Goal: Information Seeking & Learning: Learn about a topic

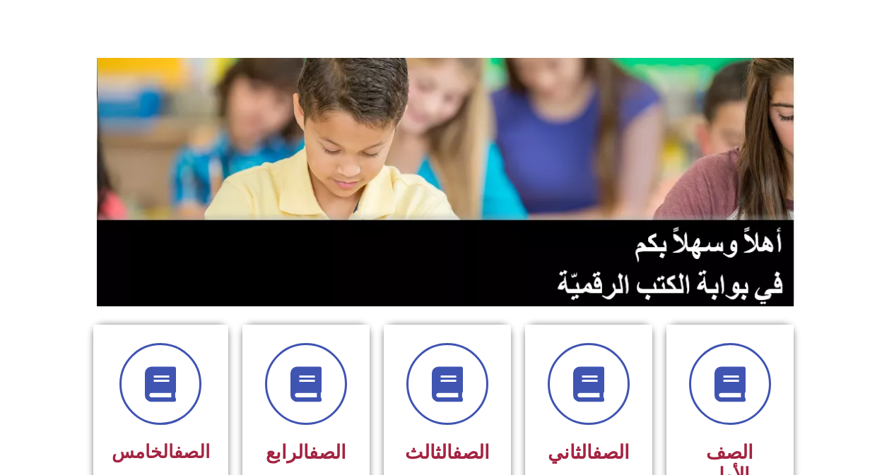
scroll to position [283, 0]
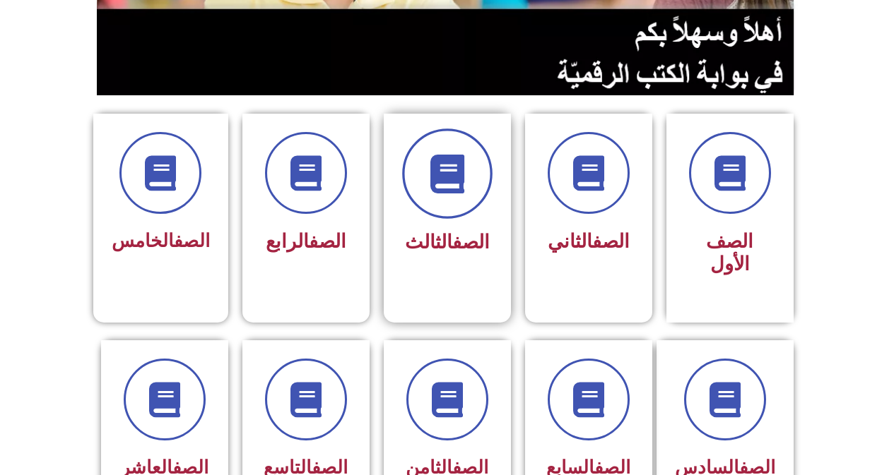
click at [427, 186] on icon at bounding box center [446, 174] width 39 height 39
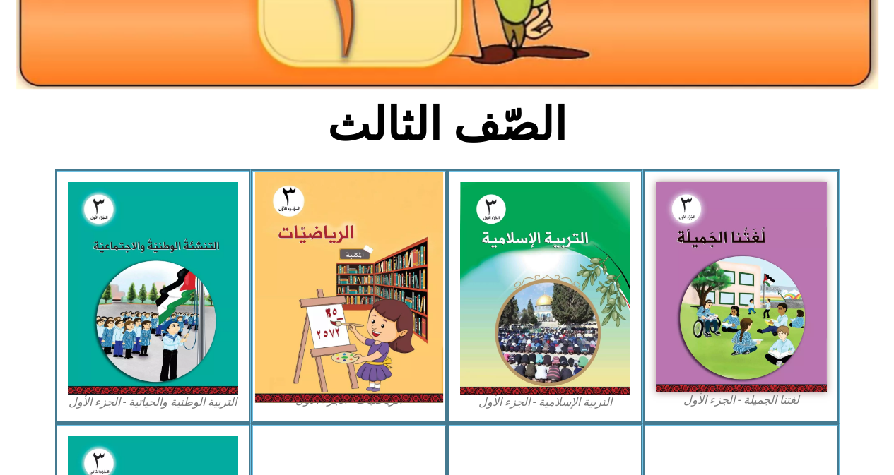
scroll to position [353, 0]
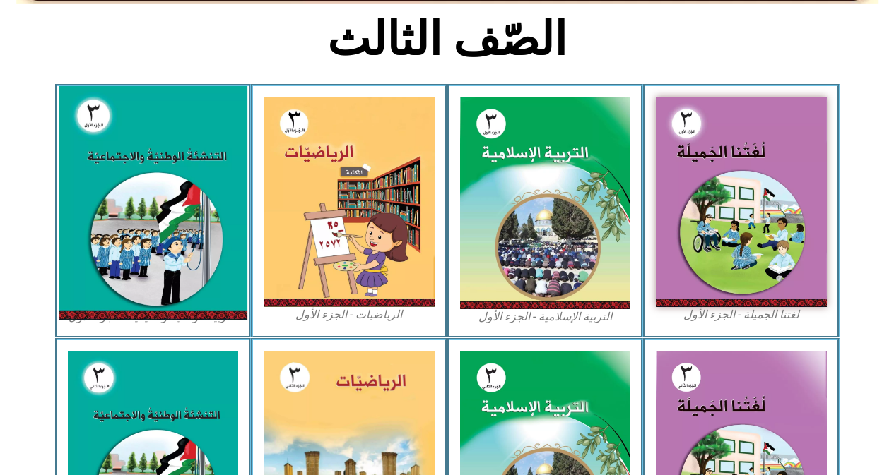
click at [148, 151] on img at bounding box center [153, 203] width 188 height 234
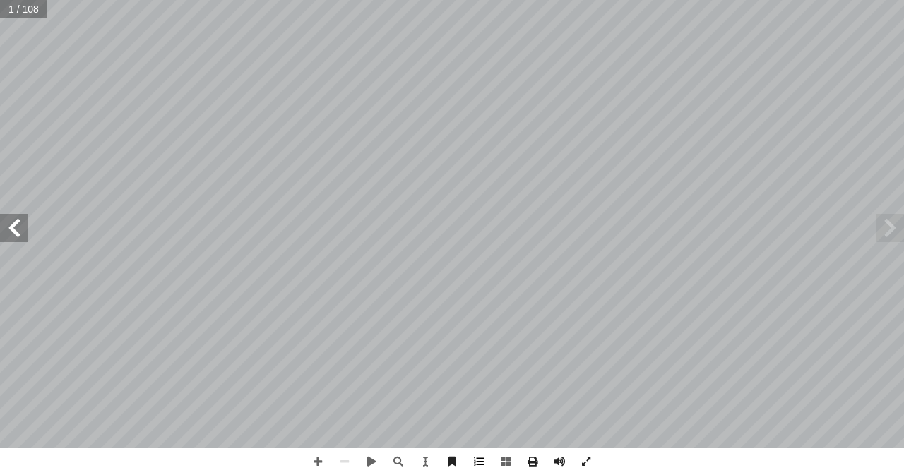
click at [478, 459] on span at bounding box center [478, 462] width 27 height 27
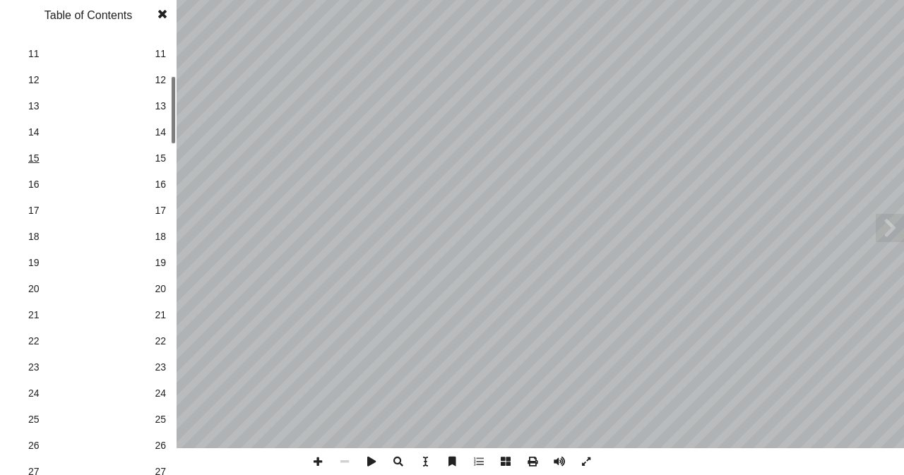
click at [156, 154] on link "15 15" at bounding box center [86, 159] width 159 height 26
click at [164, 418] on span "25" at bounding box center [160, 420] width 11 height 15
click at [160, 9] on span at bounding box center [162, 14] width 25 height 28
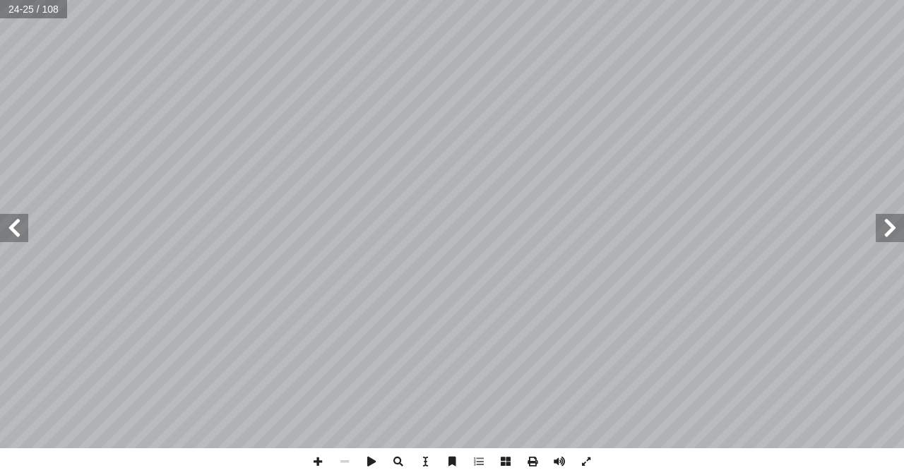
click at [21, 220] on span at bounding box center [14, 228] width 28 height 28
click at [322, 461] on span at bounding box center [317, 462] width 27 height 27
